Goal: Task Accomplishment & Management: Complete application form

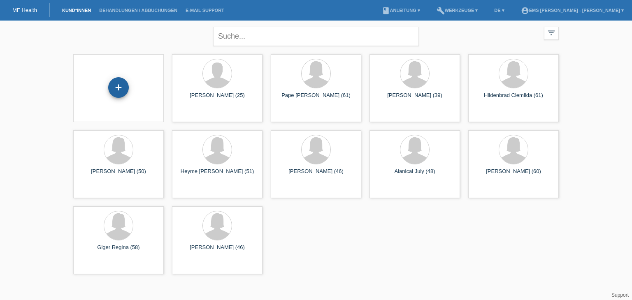
click at [118, 81] on div "+" at bounding box center [118, 87] width 21 height 21
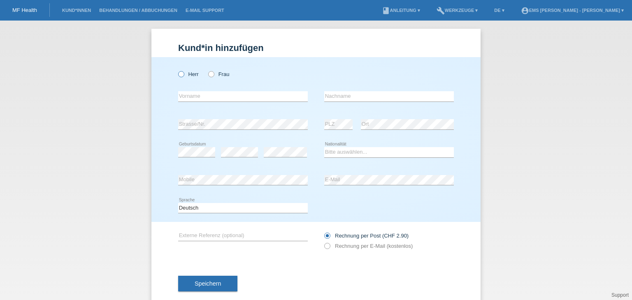
click at [177, 70] on icon at bounding box center [177, 70] width 0 height 0
click at [178, 74] on input "Herr" at bounding box center [180, 73] width 5 height 5
radio input "true"
click at [183, 95] on input "text" at bounding box center [243, 96] width 130 height 10
type input "[PERSON_NAME]"
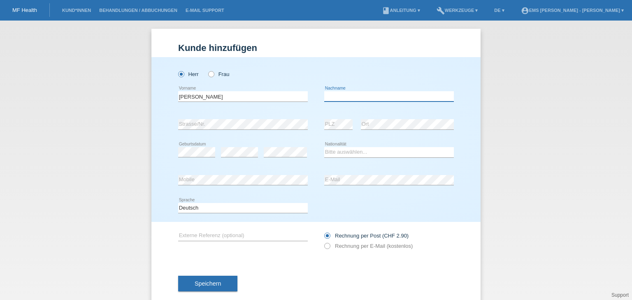
click at [335, 101] on input "text" at bounding box center [389, 96] width 130 height 10
click at [337, 95] on input "text" at bounding box center [389, 96] width 130 height 10
type input "Harpret"
click at [338, 152] on select "Bitte auswählen... [GEOGRAPHIC_DATA] [GEOGRAPHIC_DATA] [GEOGRAPHIC_DATA] [GEOGR…" at bounding box center [389, 152] width 130 height 10
select select "CH"
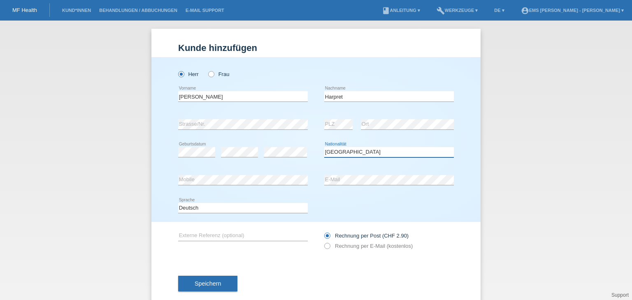
click at [324, 147] on select "Bitte auswählen... [GEOGRAPHIC_DATA] [GEOGRAPHIC_DATA] [GEOGRAPHIC_DATA] [GEOGR…" at bounding box center [389, 152] width 130 height 10
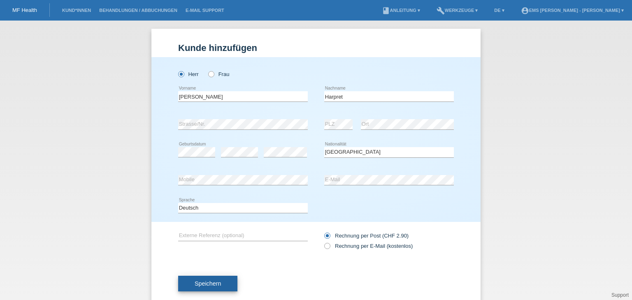
click at [213, 289] on button "Speichern" at bounding box center [207, 284] width 59 height 16
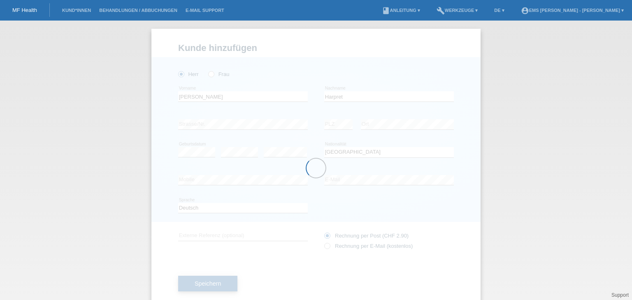
click at [213, 289] on div at bounding box center [315, 168] width 329 height 279
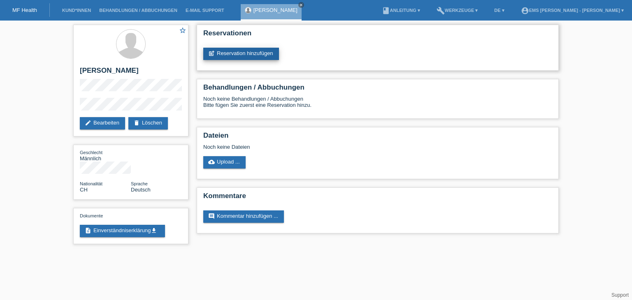
click at [257, 56] on link "post_add Reservation hinzufügen" at bounding box center [241, 54] width 76 height 12
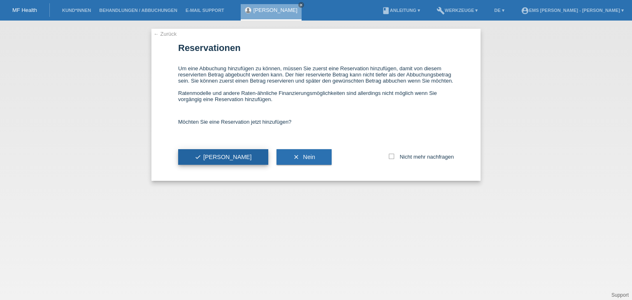
click at [203, 158] on span "check Ja" at bounding box center [222, 157] width 57 height 7
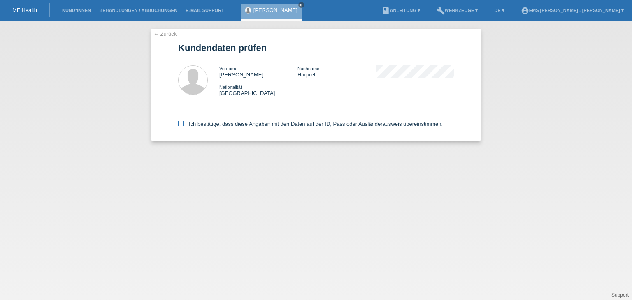
click at [179, 125] on icon at bounding box center [180, 123] width 5 height 5
click at [179, 125] on input "Ich bestätige, dass diese Angaben mit den Daten auf der ID, Pass oder Ausländer…" at bounding box center [180, 123] width 5 height 5
checkbox input "true"
